Goal: Find specific page/section: Find specific page/section

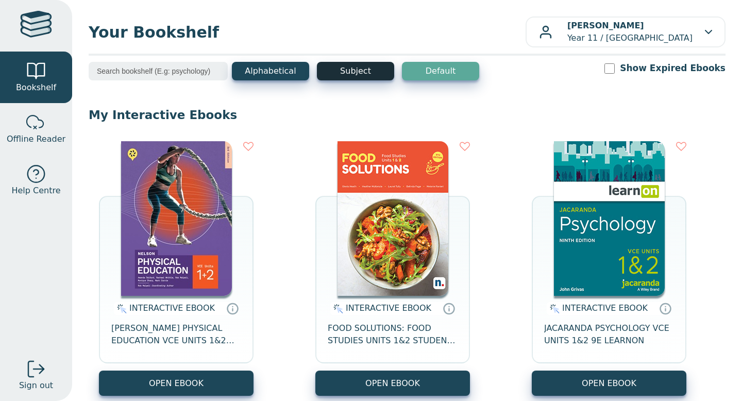
click at [362, 71] on button "Subject" at bounding box center [355, 71] width 77 height 19
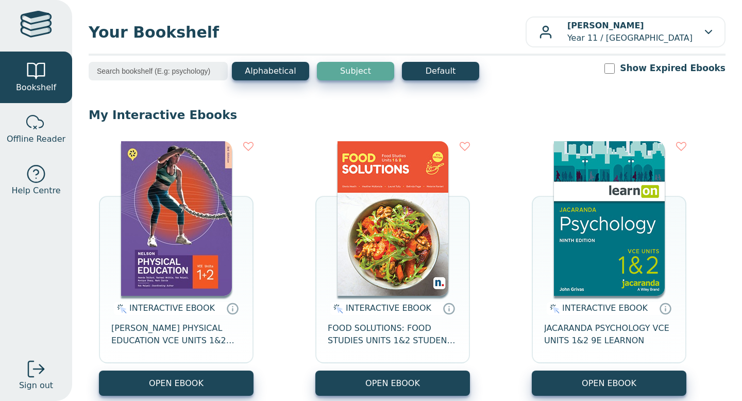
click at [138, 66] on input "search" at bounding box center [158, 71] width 139 height 19
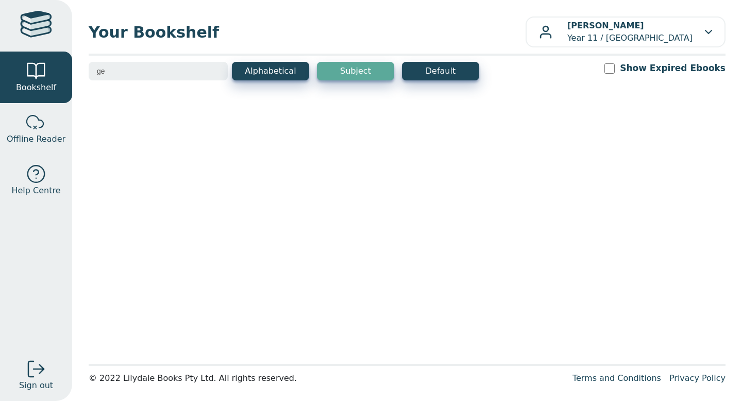
type input "g"
type input "maths"
click at [615, 68] on input "Show Expired Ebooks" at bounding box center [610, 68] width 10 height 10
checkbox input "true"
click at [458, 75] on button "Default" at bounding box center [440, 71] width 77 height 19
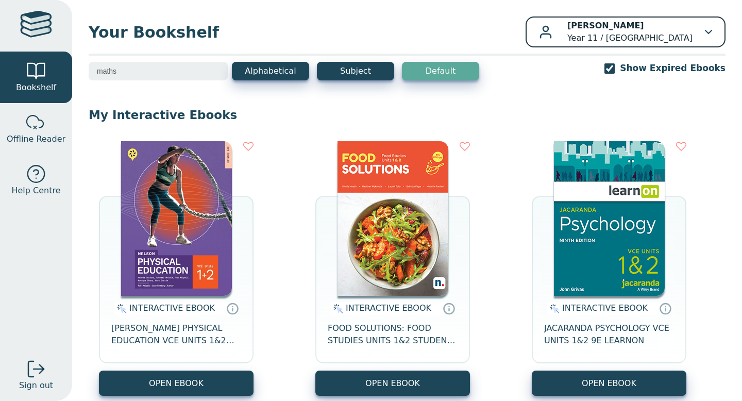
click at [703, 29] on div "Abbey Dove Year 11 / Mount Lilydale Mercy College" at bounding box center [625, 32] width 173 height 25
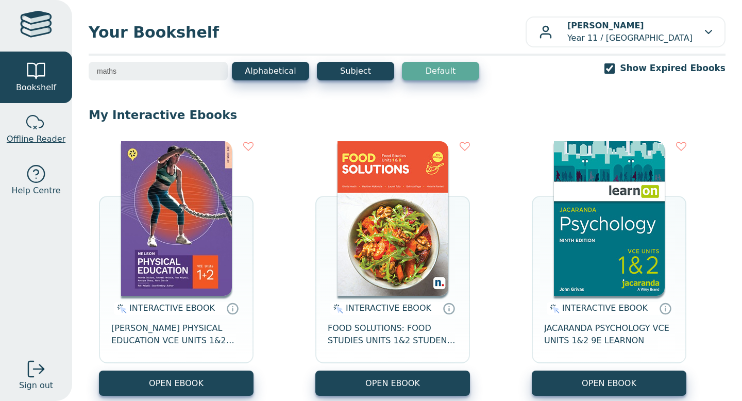
click at [36, 138] on span "Offline Reader" at bounding box center [36, 139] width 59 height 12
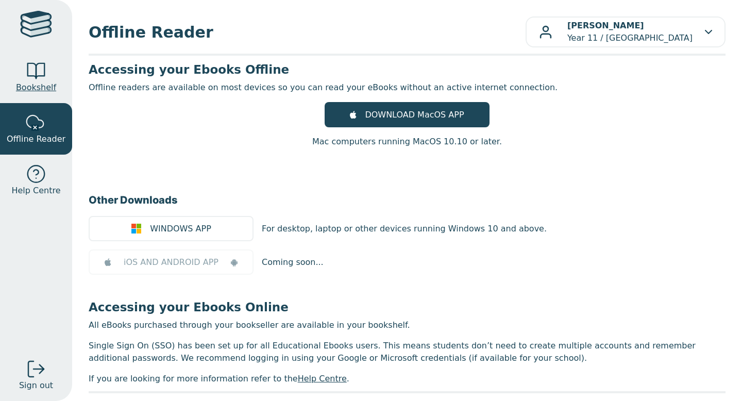
click at [40, 79] on div at bounding box center [36, 71] width 21 height 21
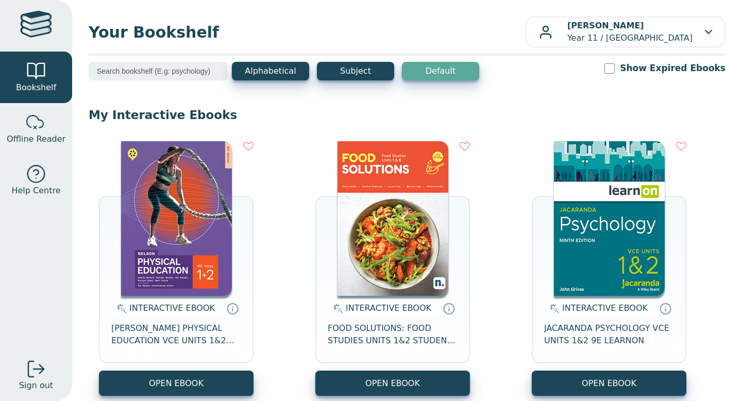
click at [629, 73] on div "Show Expired Ebooks" at bounding box center [665, 68] width 121 height 13
click at [615, 66] on input "Show Expired Ebooks" at bounding box center [610, 68] width 10 height 10
click at [615, 71] on input "Show Expired Ebooks" at bounding box center [610, 68] width 10 height 10
click at [618, 67] on div "Alphabetical Subject Default Show Expired Ebooks" at bounding box center [407, 78] width 637 height 32
click at [615, 67] on input "Show Expired Ebooks" at bounding box center [610, 68] width 10 height 10
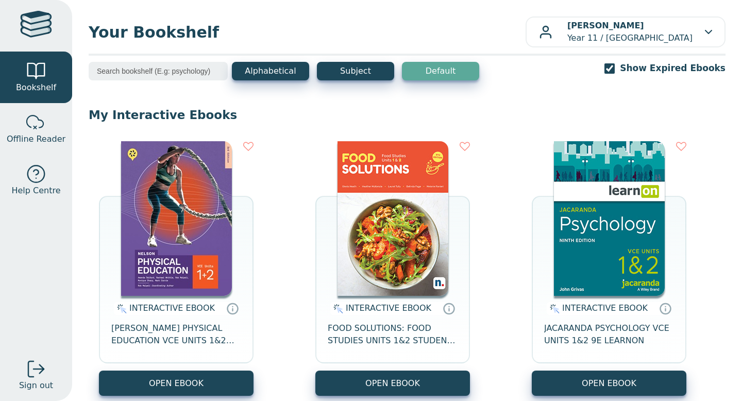
click at [615, 69] on input "Show Expired Ebooks" at bounding box center [610, 68] width 10 height 10
checkbox input "false"
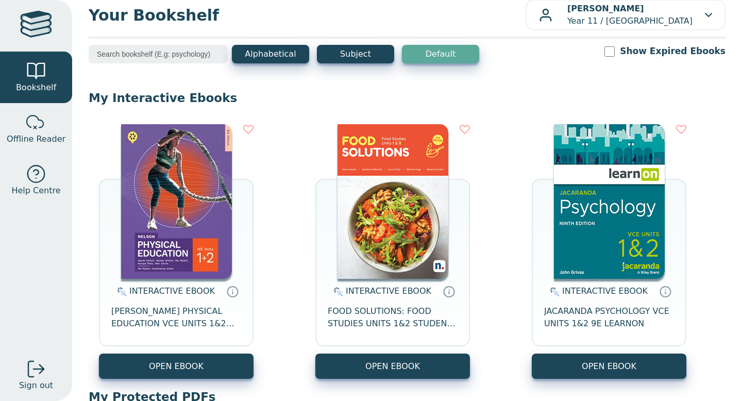
scroll to position [12, 0]
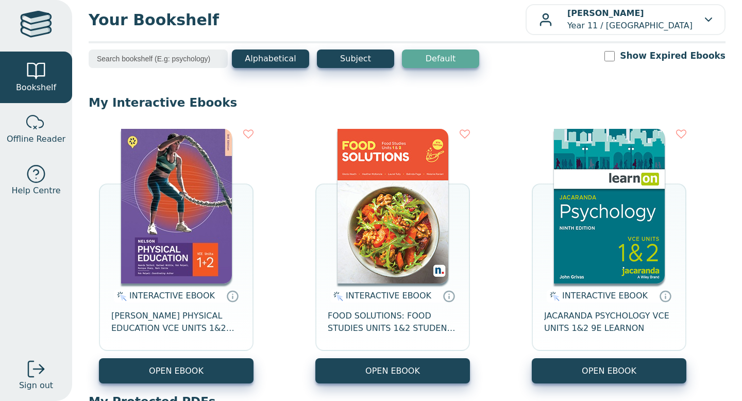
click at [536, 57] on div "Alphabetical Subject Default Show Expired Ebooks" at bounding box center [407, 65] width 637 height 32
